Goal: Transaction & Acquisition: Register for event/course

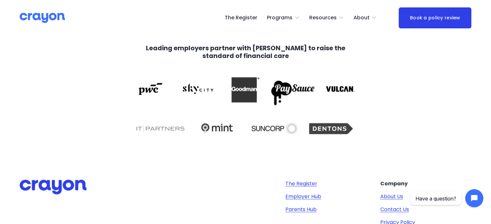
scroll to position [1269, 0]
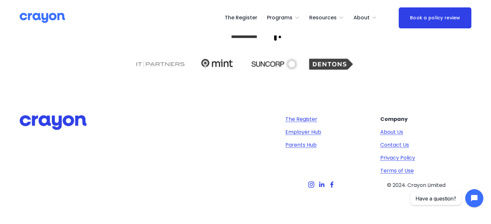
click at [0, 0] on span "Employer hub" at bounding box center [0, 0] width 0 height 0
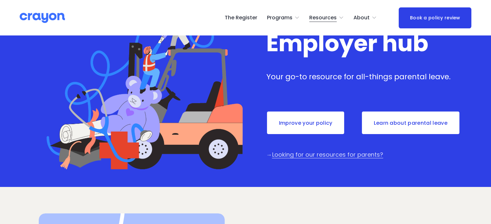
scroll to position [129, 0]
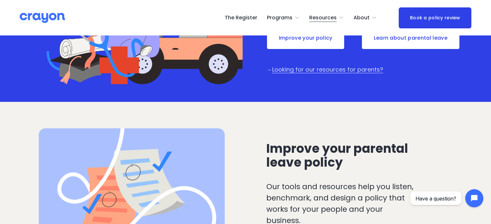
click at [245, 17] on link "The Register" at bounding box center [241, 18] width 33 height 10
